Goal: Information Seeking & Learning: Understand process/instructions

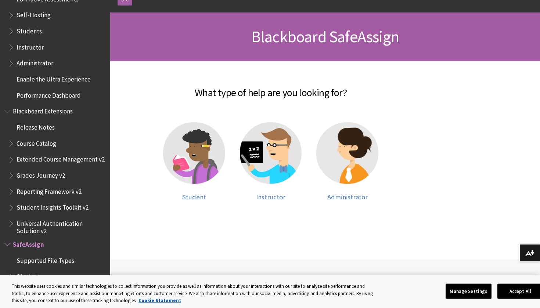
scroll to position [94, 0]
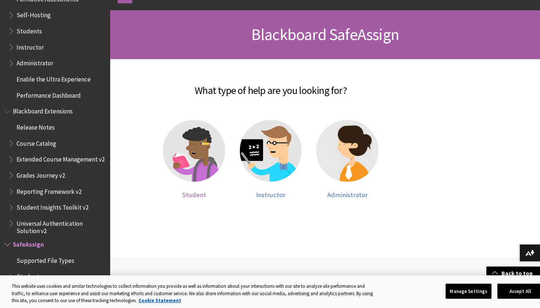
click at [190, 172] on img at bounding box center [194, 151] width 62 height 62
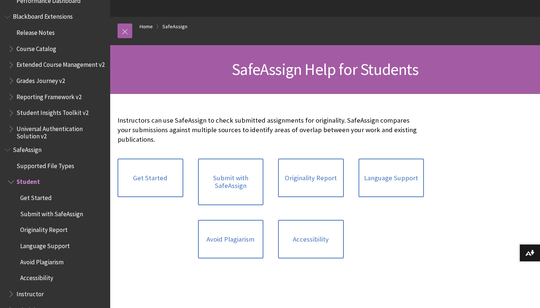
scroll to position [64, 0]
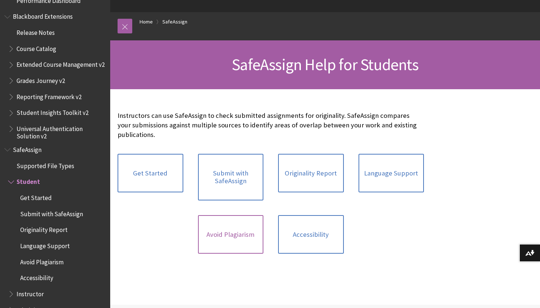
click at [252, 239] on link "Avoid Plagiarism" at bounding box center [231, 234] width 66 height 39
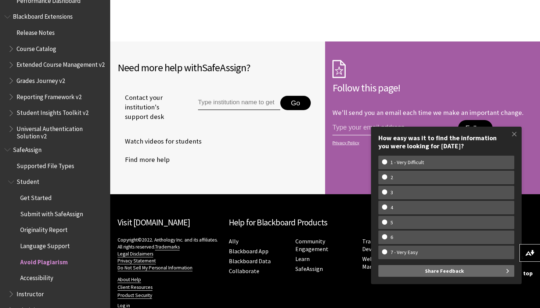
scroll to position [742, 0]
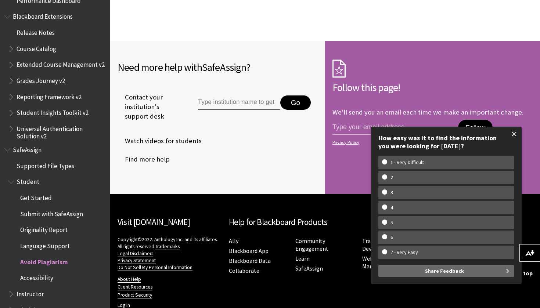
click at [516, 137] on span at bounding box center [513, 133] width 15 height 15
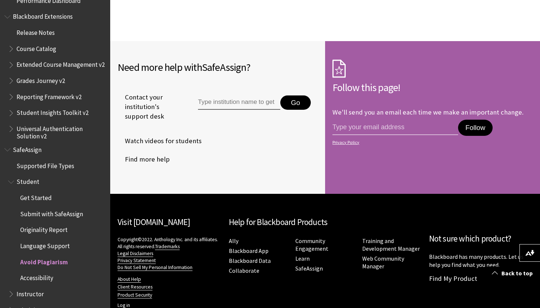
click at [45, 144] on span "SafeAssign" at bounding box center [54, 150] width 101 height 12
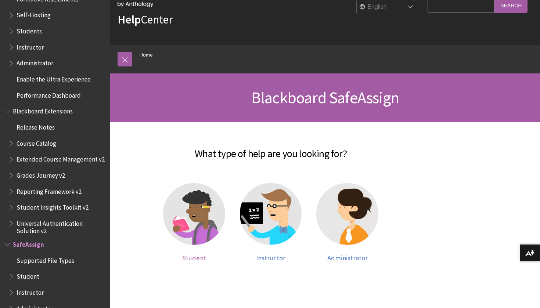
scroll to position [32, 0]
click at [282, 225] on img at bounding box center [271, 214] width 62 height 62
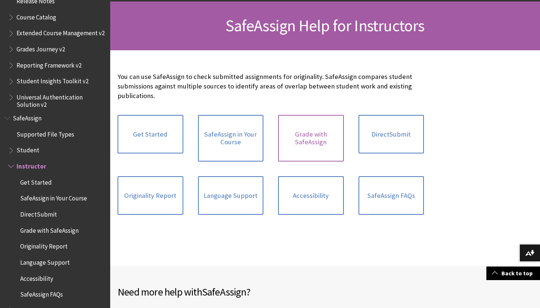
scroll to position [104, 0]
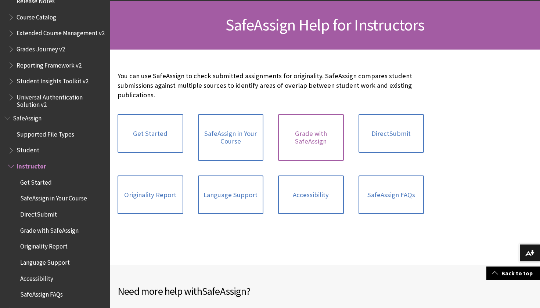
click at [315, 148] on link "Grade with SafeAssign" at bounding box center [311, 137] width 66 height 47
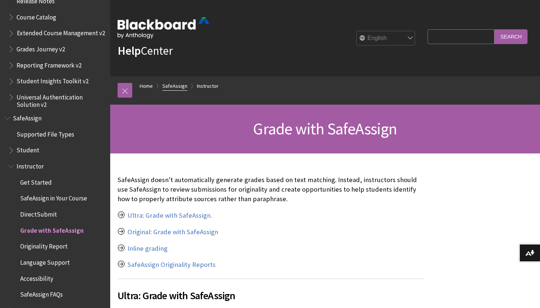
click at [171, 86] on link "SafeAssign" at bounding box center [174, 86] width 25 height 9
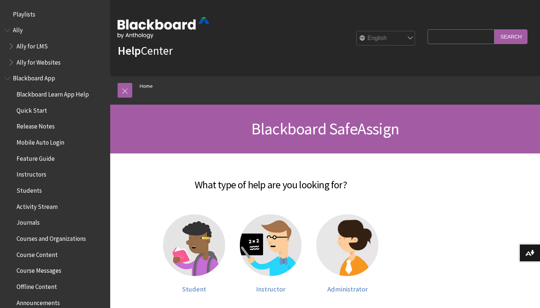
click at [174, 39] on p "Help Center" at bounding box center [164, 38] width 92 height 42
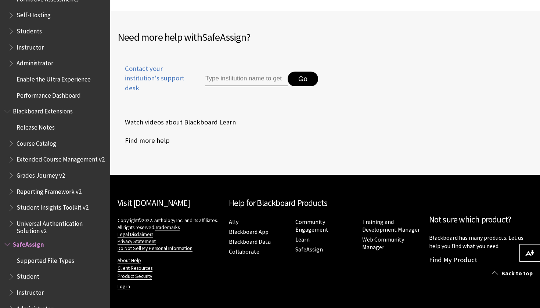
scroll to position [340, 0]
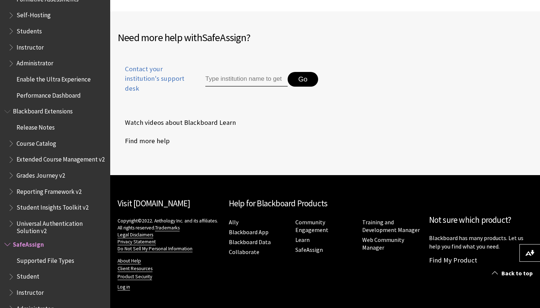
click at [34, 271] on span "Student" at bounding box center [57, 277] width 98 height 12
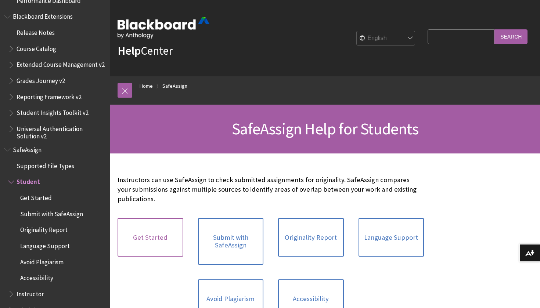
scroll to position [33, 0]
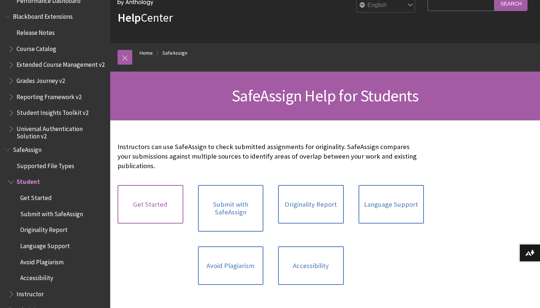
click at [163, 203] on link "Get Started" at bounding box center [151, 204] width 66 height 39
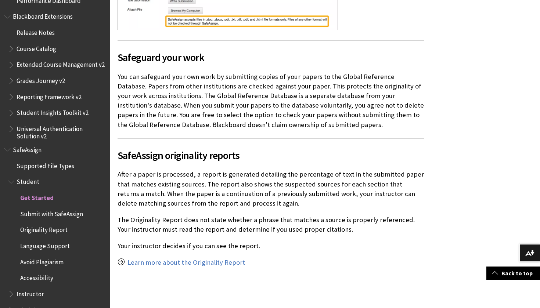
scroll to position [437, 0]
